Goal: Entertainment & Leisure: Consume media (video, audio)

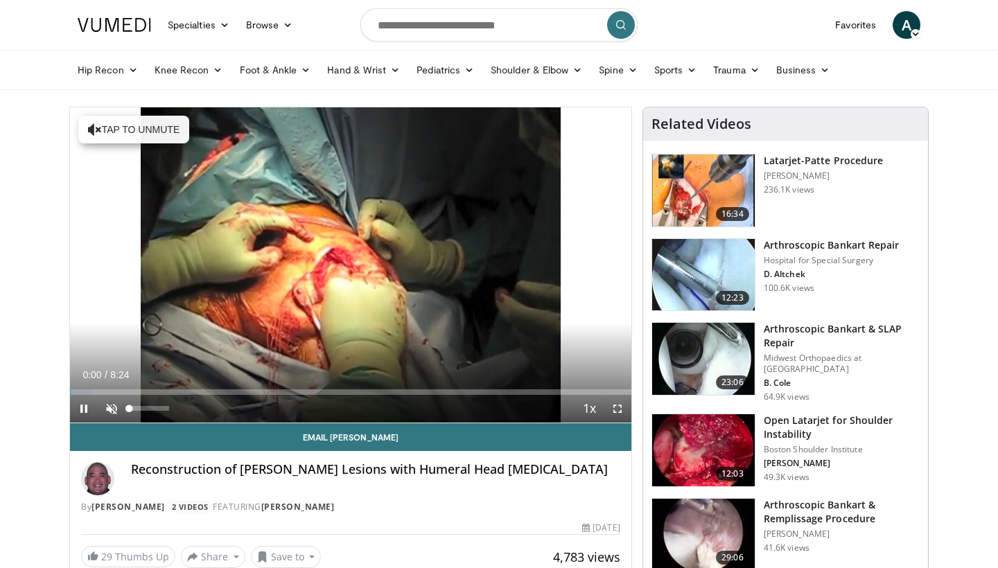
click at [110, 408] on span "Video Player" at bounding box center [112, 409] width 28 height 28
click at [620, 410] on span "Video Player" at bounding box center [618, 409] width 28 height 28
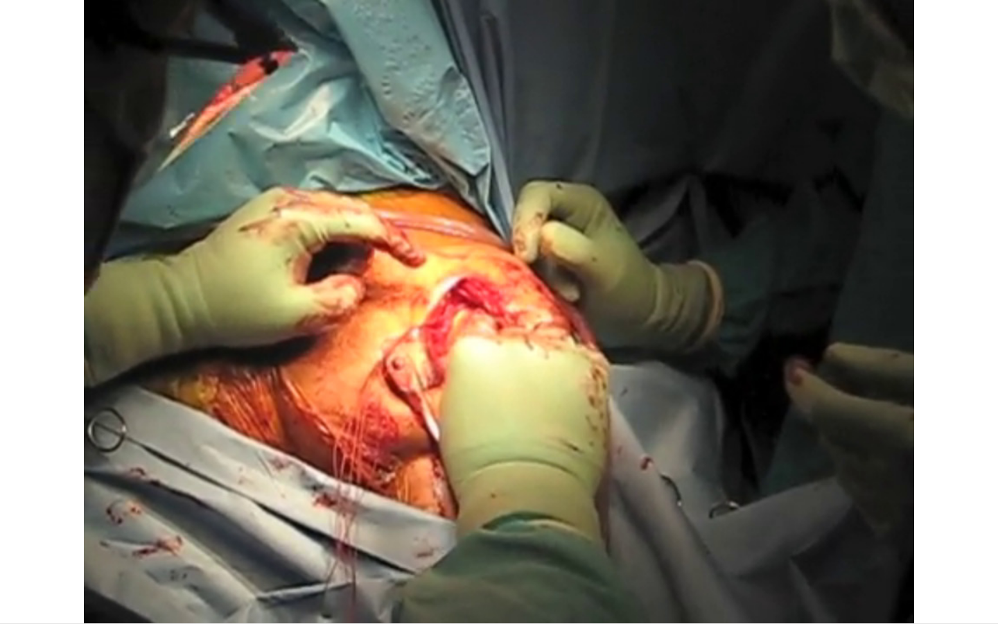
click at [430, 568] on div "10 seconds Tap to unmute" at bounding box center [499, 311] width 998 height 623
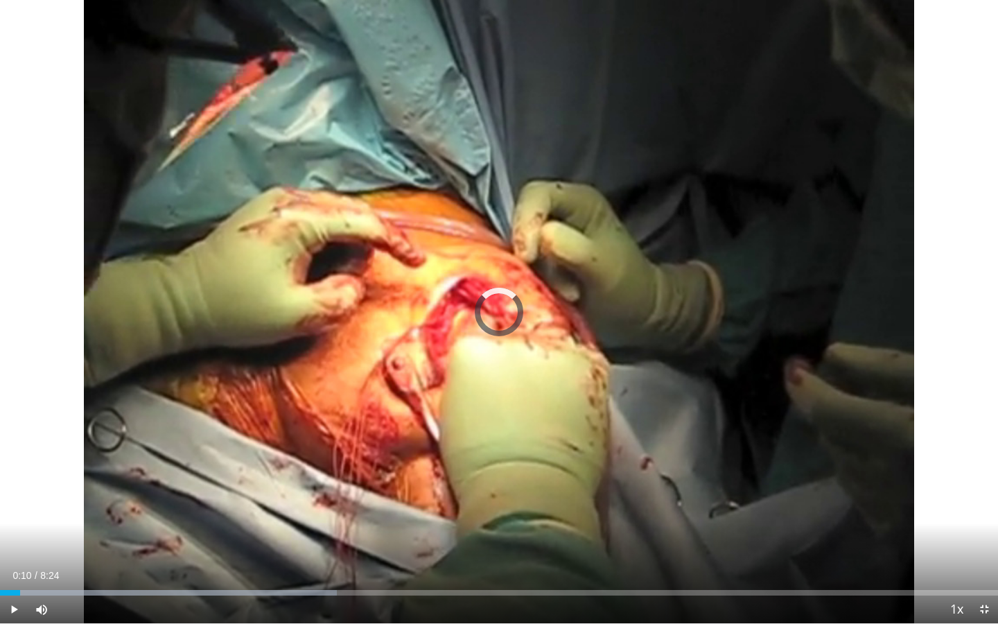
click at [322, 568] on div "Progress Bar" at bounding box center [168, 593] width 337 height 6
click at [10, 568] on span "Video Player" at bounding box center [14, 609] width 28 height 28
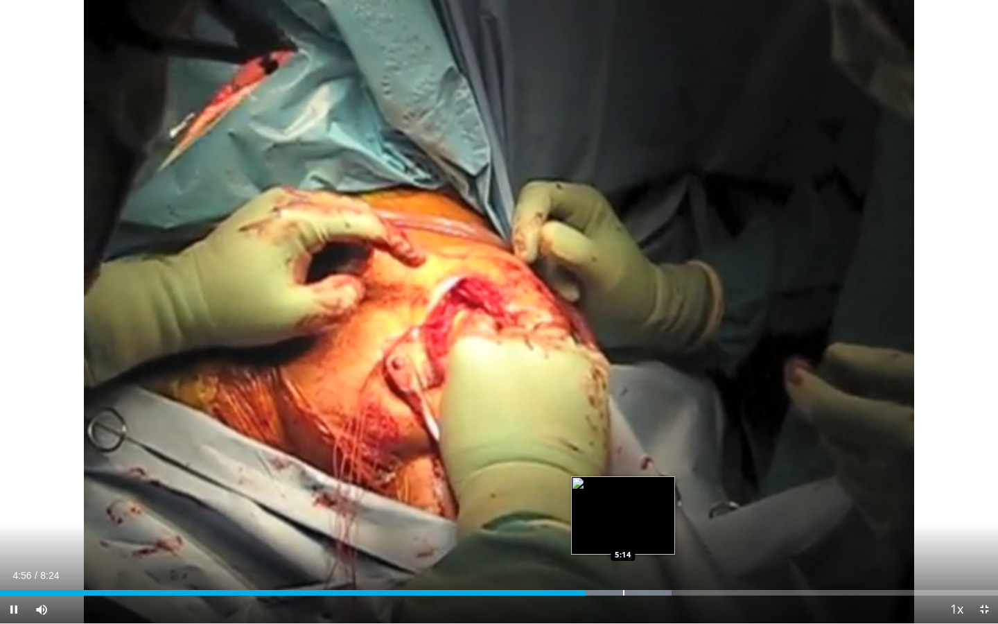
click at [623, 568] on div "Loaded : 67.30% 4:56 5:14" at bounding box center [499, 588] width 998 height 13
click at [652, 568] on div "Progress Bar" at bounding box center [652, 593] width 1 height 6
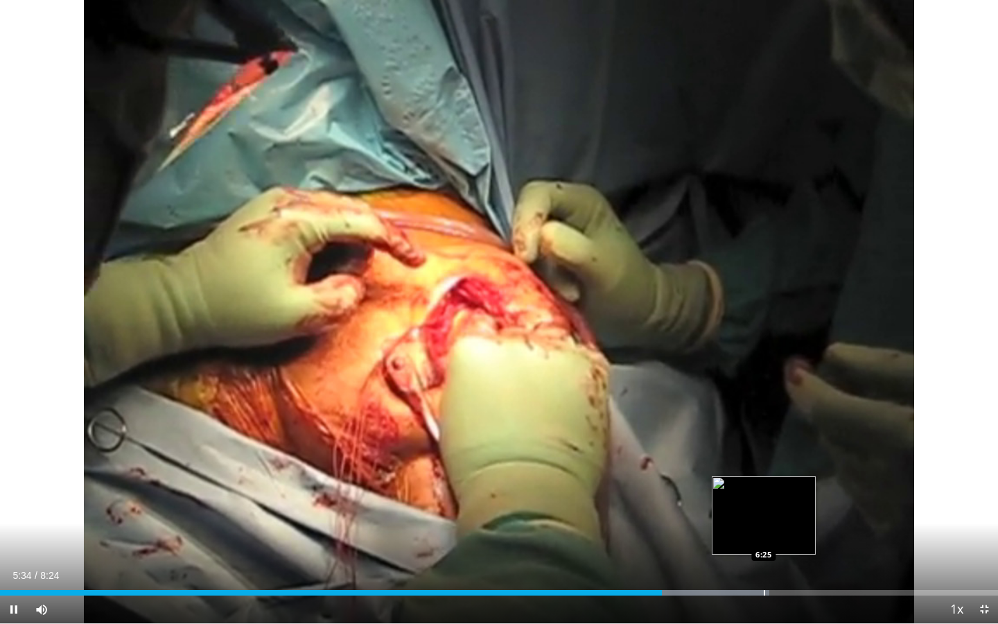
click at [764, 568] on div "Progress Bar" at bounding box center [764, 593] width 1 height 6
click at [739, 568] on div "Progress Bar" at bounding box center [739, 593] width 1 height 6
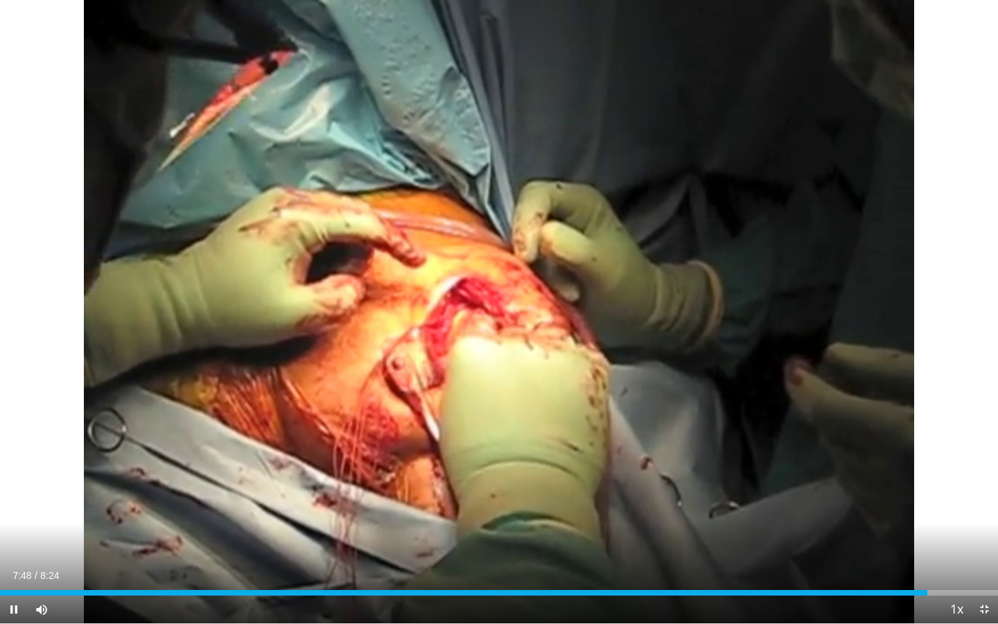
click at [986, 568] on span "Video Player" at bounding box center [984, 609] width 28 height 28
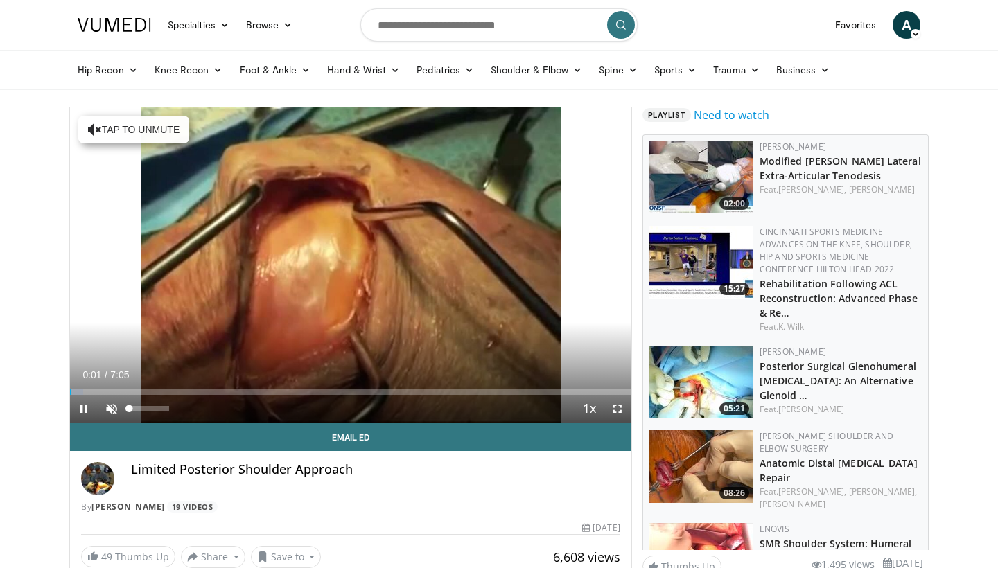
click at [106, 411] on span "Video Player" at bounding box center [112, 409] width 28 height 28
click at [618, 407] on span "Video Player" at bounding box center [618, 409] width 28 height 28
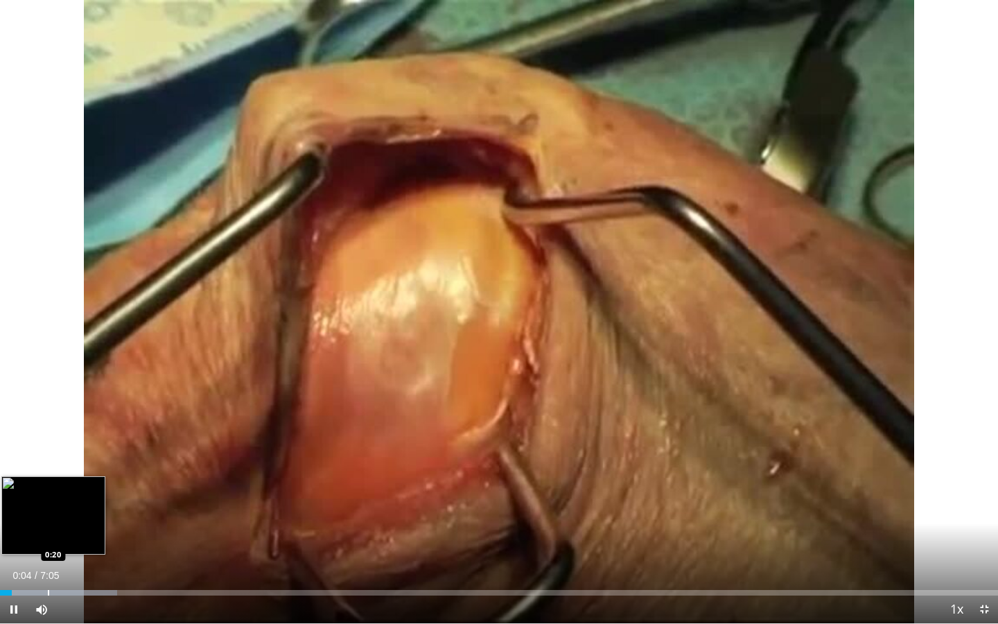
click at [48, 568] on div "Loaded : 11.76% 0:04 0:20" at bounding box center [499, 588] width 998 height 13
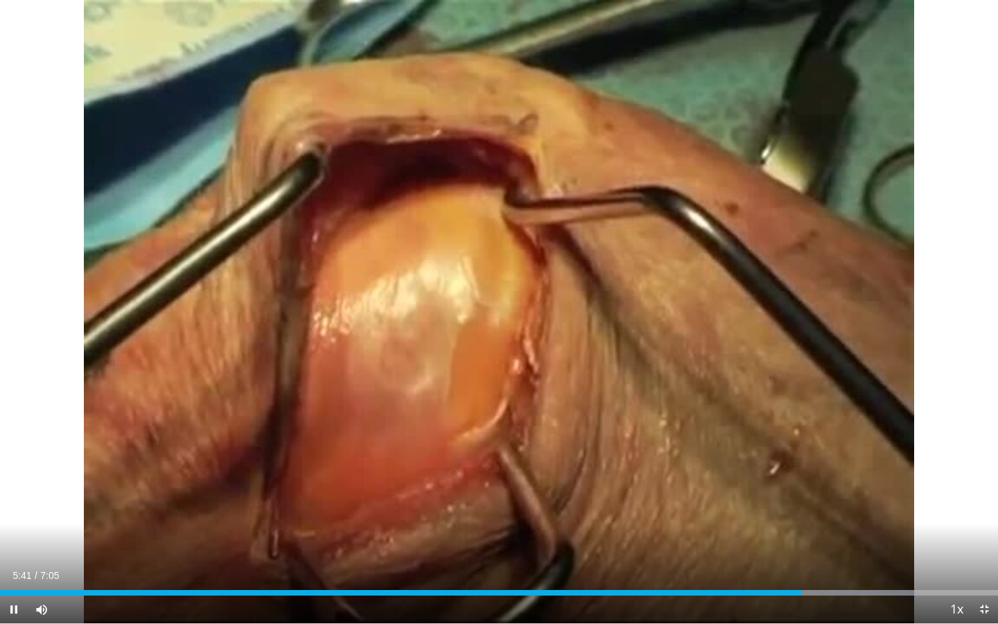
click at [986, 568] on span "Video Player" at bounding box center [984, 609] width 28 height 28
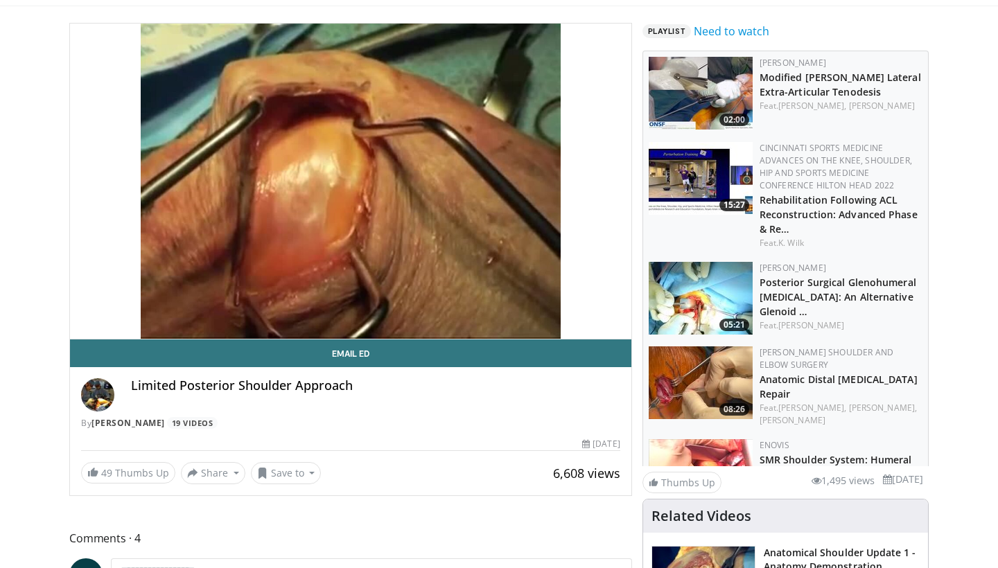
scroll to position [105, 0]
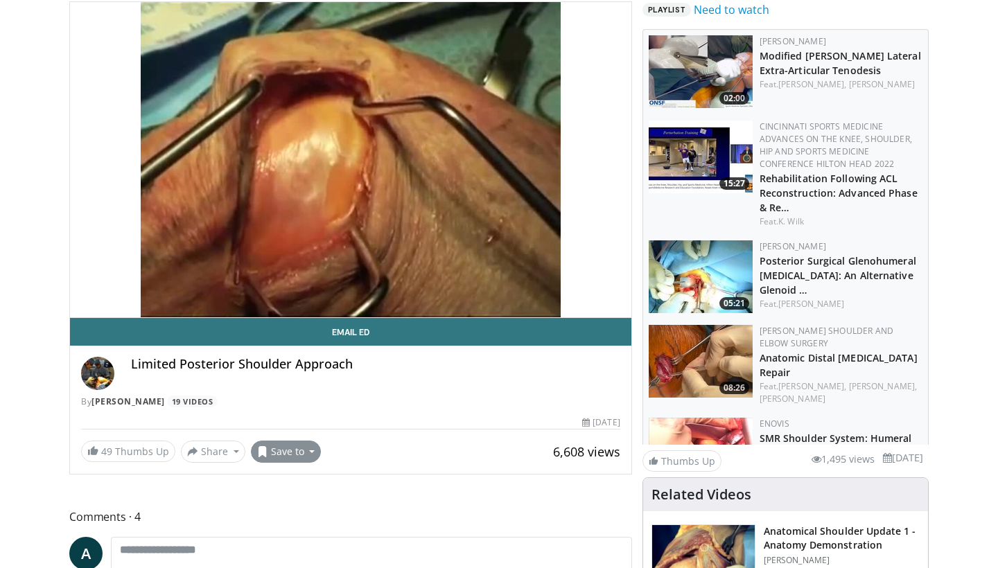
click at [294, 444] on button "Save to" at bounding box center [286, 452] width 71 height 22
